Goal: Task Accomplishment & Management: Use online tool/utility

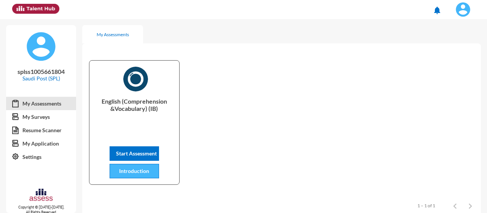
click at [136, 168] on span "Introduction" at bounding box center [134, 171] width 30 height 6
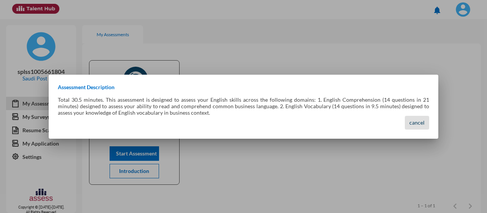
click at [411, 125] on span "cancel" at bounding box center [417, 122] width 15 height 6
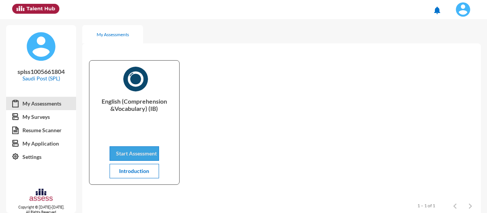
click at [144, 147] on button "Start Assessment" at bounding box center [135, 153] width 50 height 14
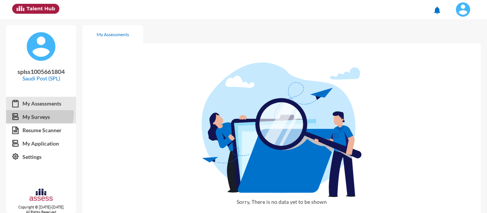
click at [38, 114] on link "My Surveys" at bounding box center [41, 117] width 70 height 14
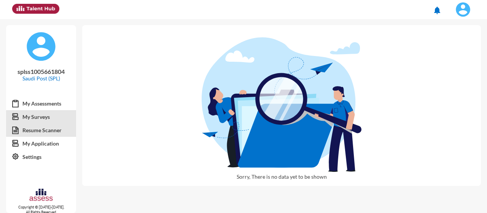
click at [40, 131] on link "Resume Scanner" at bounding box center [41, 130] width 70 height 14
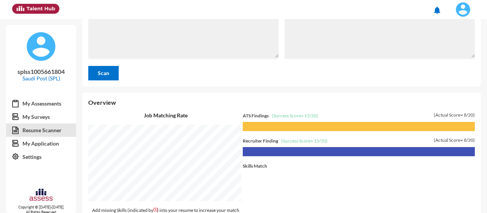
scroll to position [89, 0]
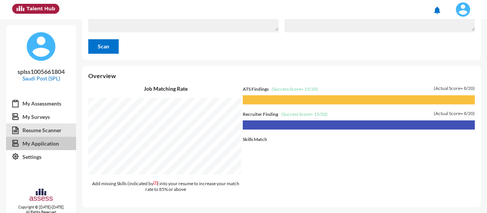
click at [46, 140] on link "My Application" at bounding box center [41, 144] width 70 height 14
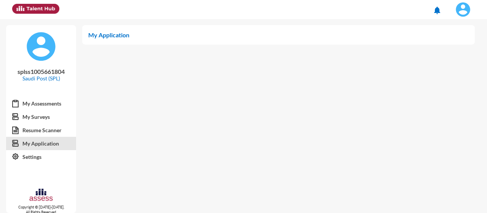
scroll to position [4, 0]
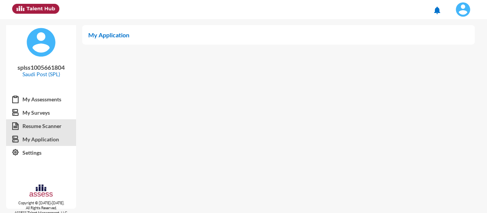
click at [39, 128] on link "Resume Scanner" at bounding box center [41, 126] width 70 height 14
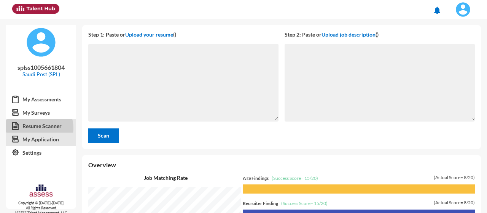
scroll to position [194, 401]
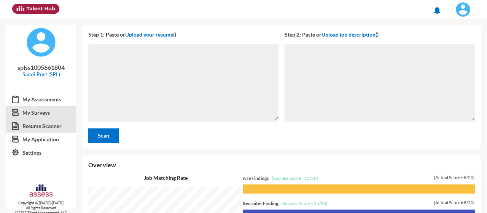
click at [46, 110] on link "My Surveys" at bounding box center [41, 113] width 70 height 14
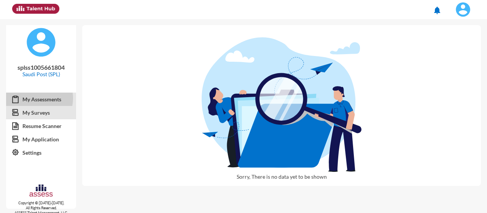
click at [36, 98] on link "My Assessments" at bounding box center [41, 100] width 70 height 14
